Goal: Check status: Check status

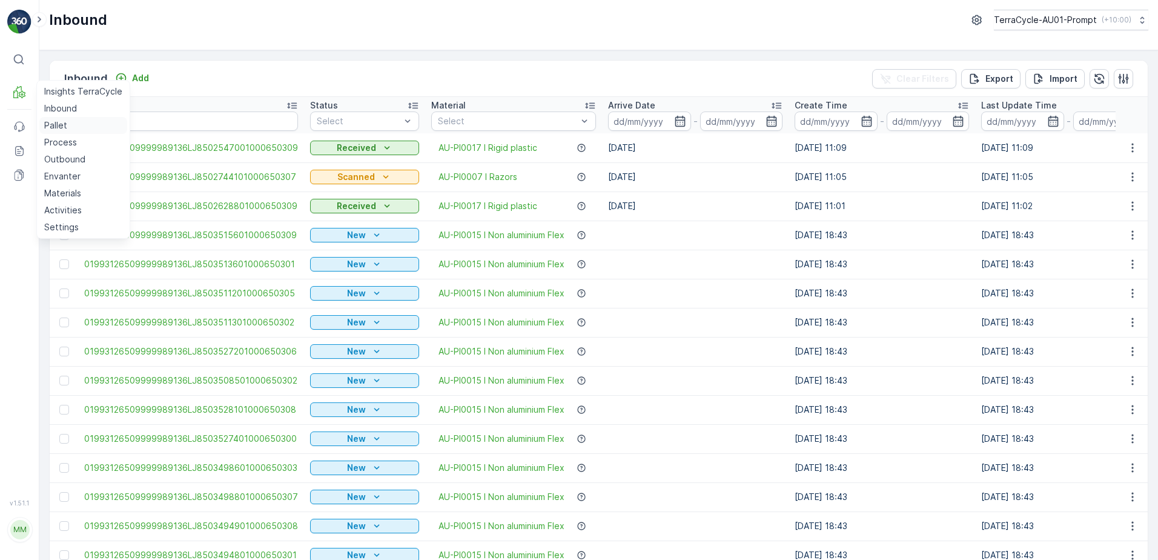
click at [67, 128] on link "Pallet" at bounding box center [83, 125] width 88 height 17
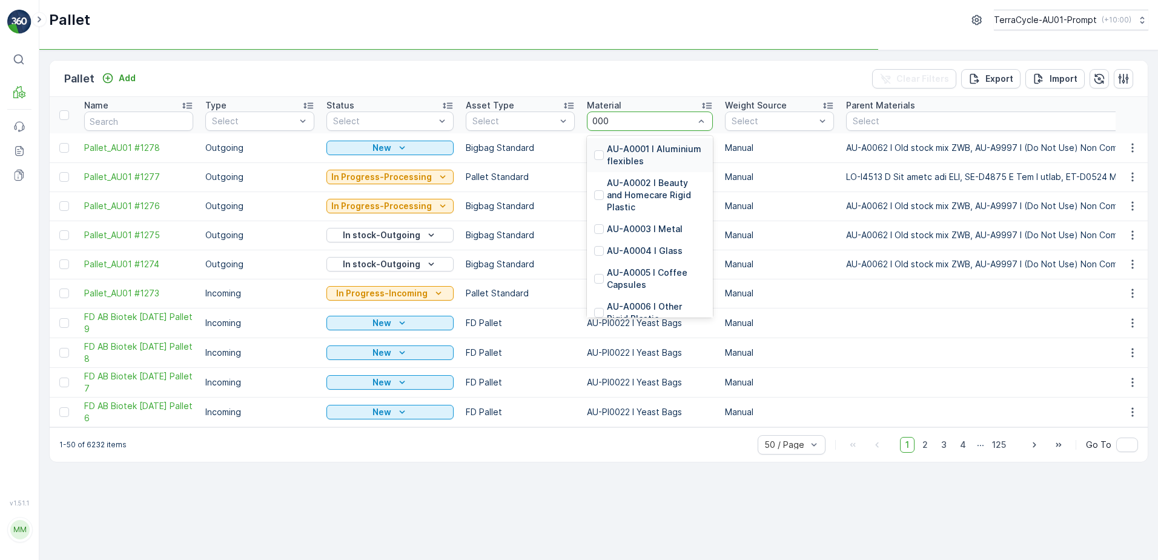
type input "0008"
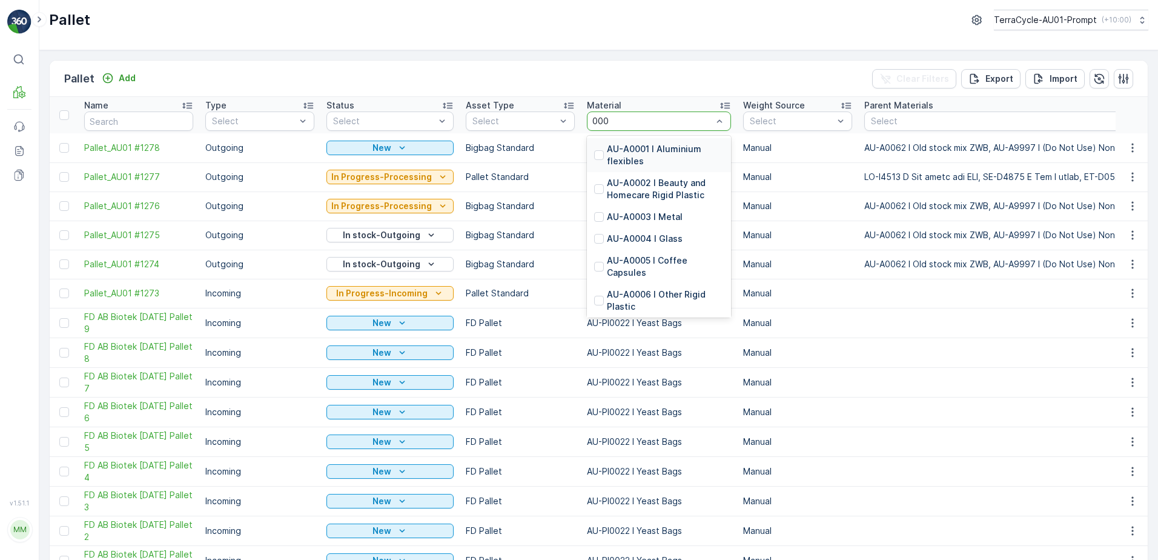
type input "0008"
click at [655, 173] on p "AU-PI0008 I Blister Packs" at bounding box center [661, 171] width 108 height 12
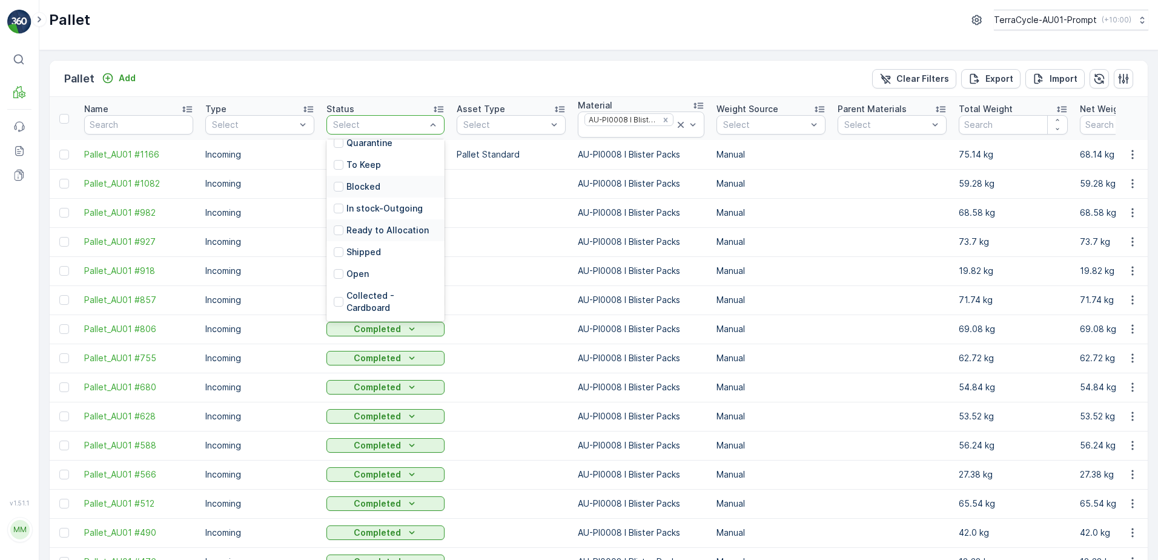
scroll to position [143, 0]
click at [393, 231] on p "Ready to Allocation" at bounding box center [387, 230] width 82 height 12
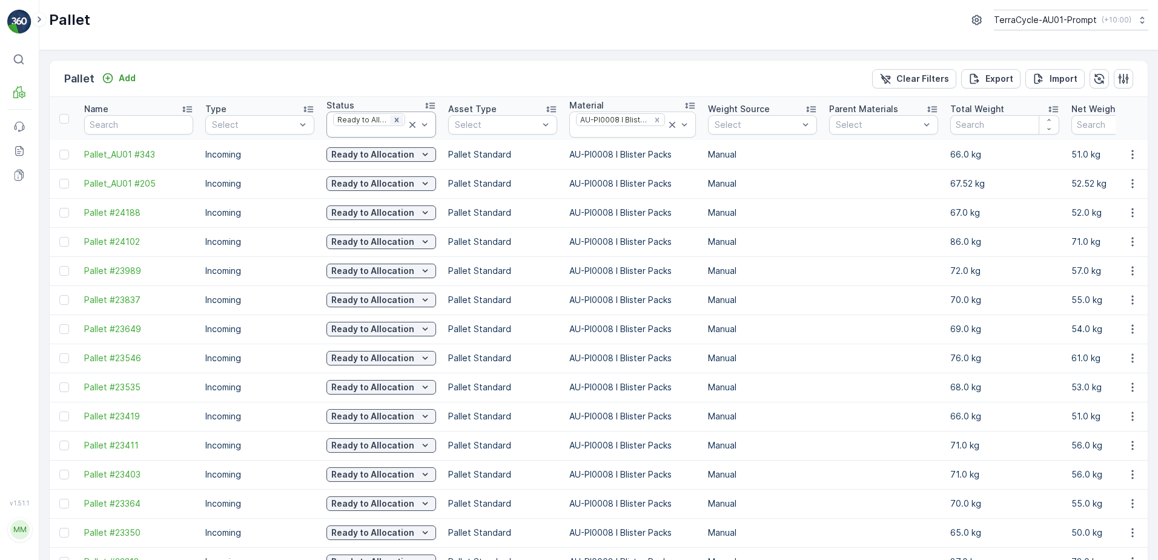
click at [393, 121] on icon "Remove Ready to Allocation" at bounding box center [396, 120] width 8 height 8
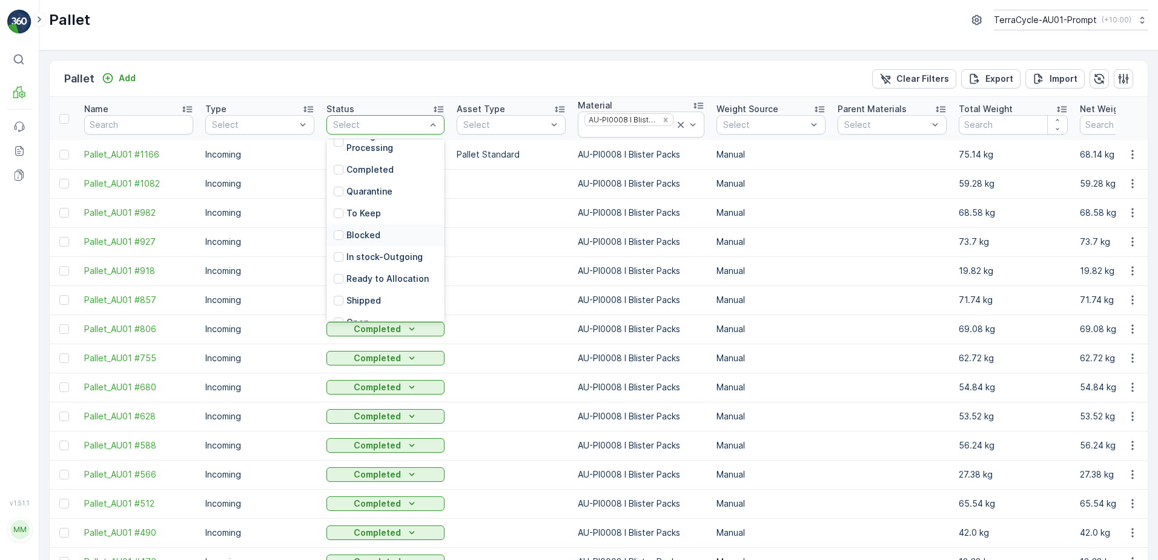
click at [376, 241] on p "Blocked" at bounding box center [363, 235] width 34 height 12
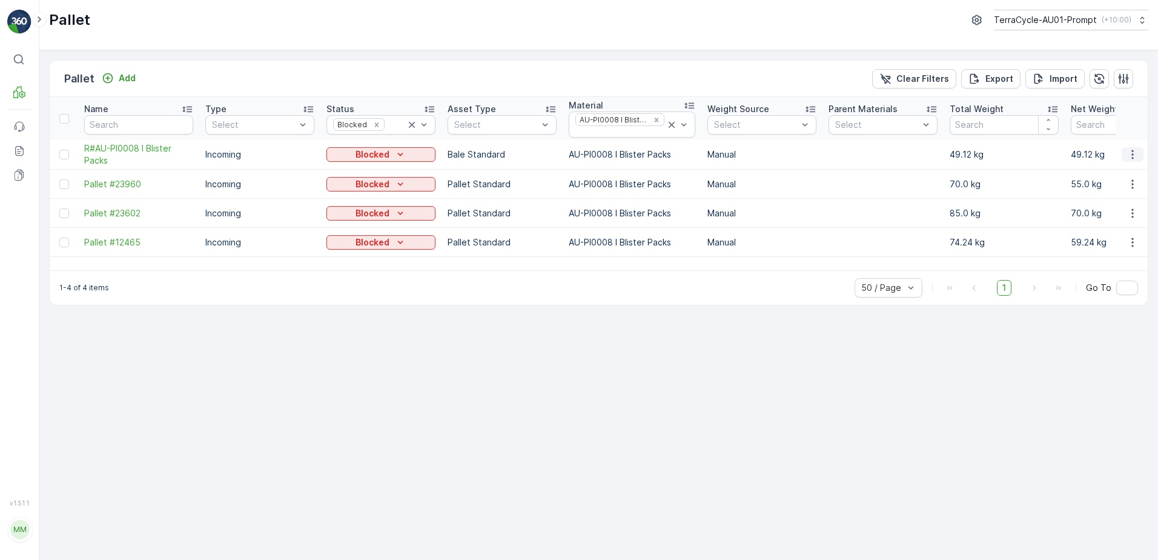
click at [1128, 155] on icon "button" at bounding box center [1133, 154] width 12 height 12
click at [1113, 171] on span "See More Details" at bounding box center [1118, 173] width 70 height 12
